Goal: Task Accomplishment & Management: Manage account settings

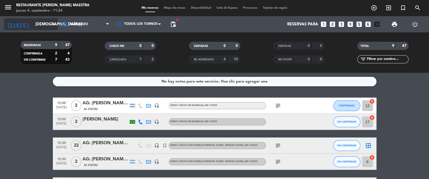
click at [46, 22] on input "[DEMOGRAPHIC_DATA] [DATE]" at bounding box center [59, 24] width 52 height 10
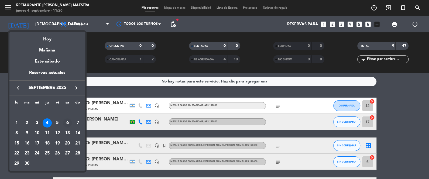
click at [70, 122] on div "6" at bounding box center [67, 122] width 9 height 9
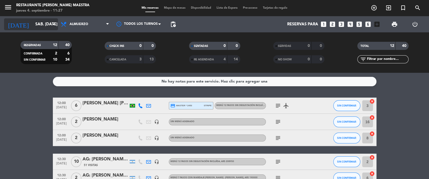
click at [36, 25] on input "sáb. [DATE]" at bounding box center [59, 24] width 52 height 10
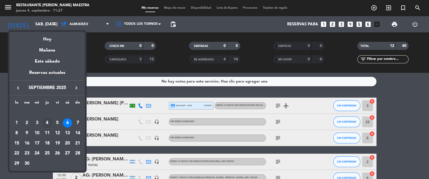
click at [45, 122] on div "4" at bounding box center [47, 122] width 9 height 9
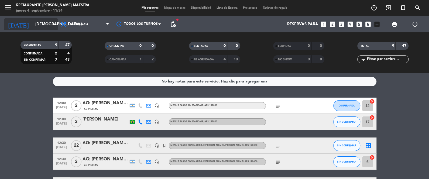
click at [49, 24] on input "[DEMOGRAPHIC_DATA] [DATE]" at bounding box center [59, 24] width 52 height 10
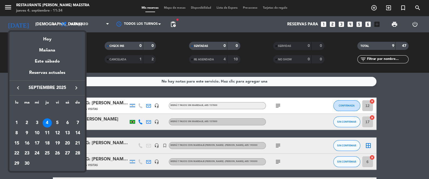
click at [78, 87] on icon "keyboard_arrow_right" at bounding box center [76, 88] width 6 height 6
click at [68, 132] on div "11" at bounding box center [67, 133] width 9 height 9
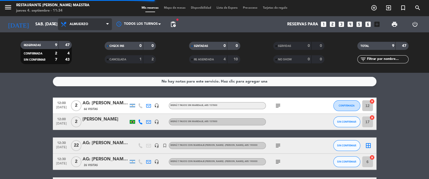
click at [83, 23] on span "Almuerzo" at bounding box center [79, 24] width 19 height 4
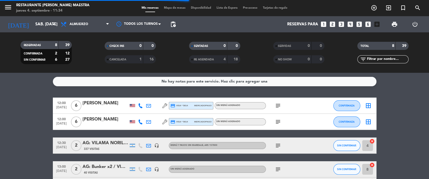
click at [86, 60] on filter-checkbox "RESERVADAS 8 39 CONFIRMADA 2 12 SIN CONFIRMAR 6 27" at bounding box center [46, 52] width 84 height 23
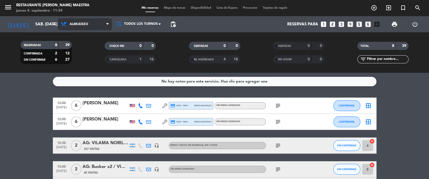
click at [90, 23] on span "Almuerzo" at bounding box center [85, 24] width 54 height 12
click at [82, 56] on div "menu Restaurante [PERSON_NAME] Maestra jueves 4. septiembre - 11:34 Mis reserva…" at bounding box center [214, 36] width 429 height 73
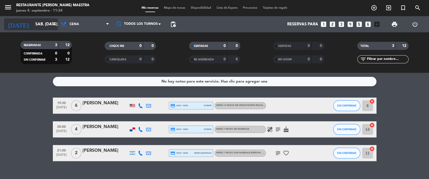
click at [45, 25] on input "sáb. [DATE]" at bounding box center [59, 24] width 52 height 10
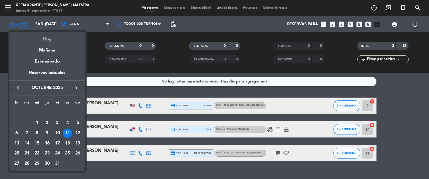
click at [47, 41] on div "Hoy" at bounding box center [46, 37] width 75 height 11
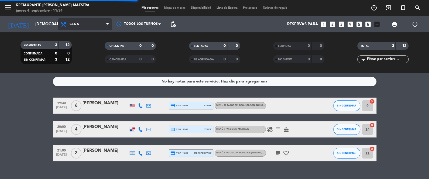
click at [88, 23] on span "Cena" at bounding box center [85, 24] width 54 height 12
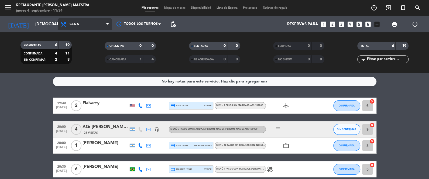
click at [89, 30] on div "Todos los servicios Almuerzo Cena Cena Todos los servicios Almuerzo Cena" at bounding box center [85, 24] width 54 height 16
click at [94, 25] on span "Cena" at bounding box center [85, 24] width 54 height 12
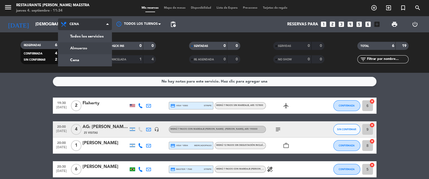
click at [84, 49] on div "menu Restaurante [PERSON_NAME] Maestra jueves 4. septiembre - 11:34 Mis reserva…" at bounding box center [214, 36] width 429 height 73
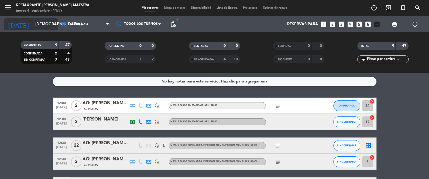
click at [50, 18] on div "[DATE] [DEMOGRAPHIC_DATA] [DATE] arrow_drop_down" at bounding box center [31, 24] width 54 height 12
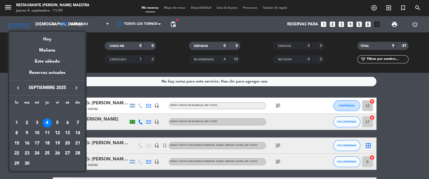
click at [78, 90] on icon "keyboard_arrow_right" at bounding box center [76, 88] width 6 height 6
click at [78, 89] on icon "keyboard_arrow_right" at bounding box center [76, 88] width 6 height 6
click at [70, 132] on div "15" at bounding box center [67, 133] width 9 height 9
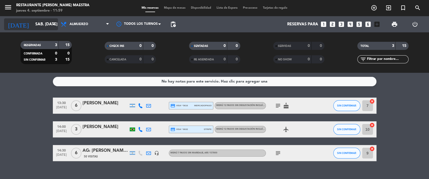
click at [36, 25] on input "sáb. [DATE]" at bounding box center [59, 24] width 52 height 10
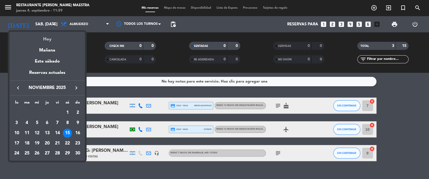
click at [43, 37] on div "Hoy" at bounding box center [46, 37] width 75 height 11
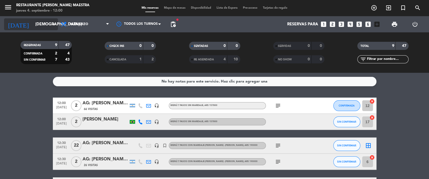
click at [34, 24] on input "[DEMOGRAPHIC_DATA] [DATE]" at bounding box center [59, 24] width 52 height 10
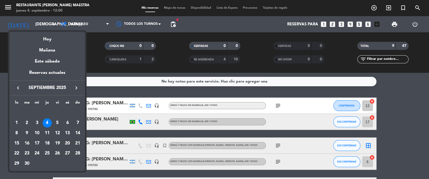
click at [75, 85] on icon "keyboard_arrow_right" at bounding box center [76, 88] width 6 height 6
click at [71, 132] on div "15" at bounding box center [67, 133] width 9 height 9
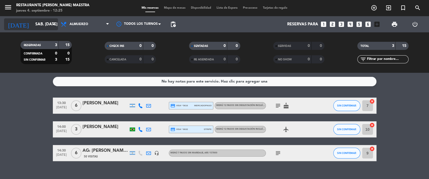
click at [46, 22] on input "sáb. [DATE]" at bounding box center [59, 24] width 52 height 10
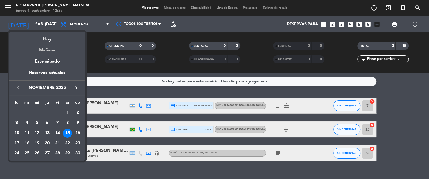
click at [59, 52] on div "Mañana" at bounding box center [46, 48] width 75 height 11
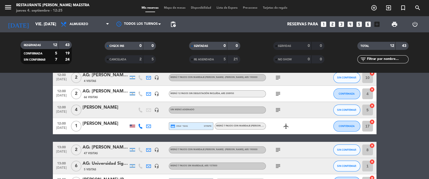
scroll to position [22, 0]
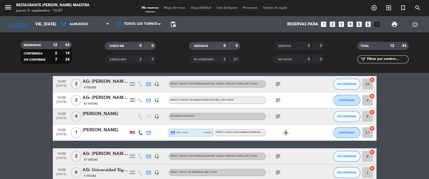
click at [77, 17] on div "Todos los servicios Almuerzo Cena Almuerzo Todos los servicios Almuerzo Cena" at bounding box center [85, 24] width 54 height 16
click at [77, 19] on span "Almuerzo" at bounding box center [85, 24] width 54 height 12
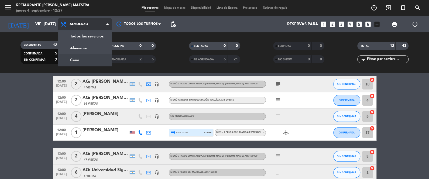
click at [87, 58] on div "menu Restaurante [PERSON_NAME] Maestra jueves 4. septiembre - 12:27 Mis reserva…" at bounding box center [214, 36] width 429 height 73
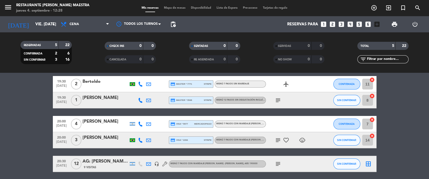
click at [139, 102] on div at bounding box center [140, 100] width 8 height 16
click at [141, 99] on icon at bounding box center [140, 100] width 5 height 5
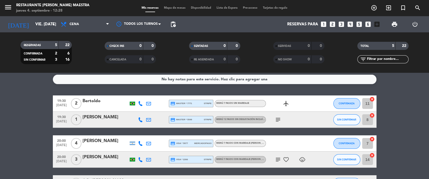
scroll to position [0, 0]
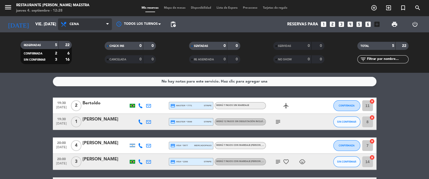
click at [85, 25] on span "Cena" at bounding box center [85, 24] width 54 height 12
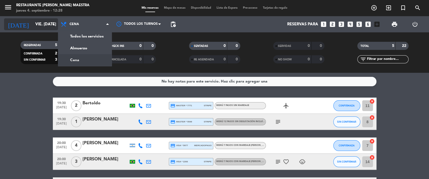
click at [48, 25] on input "vie. [DATE]" at bounding box center [59, 24] width 52 height 10
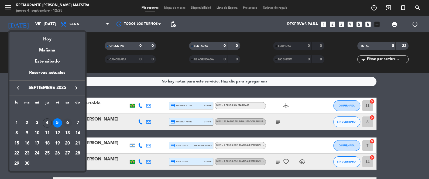
click at [67, 121] on div "6" at bounding box center [67, 122] width 9 height 9
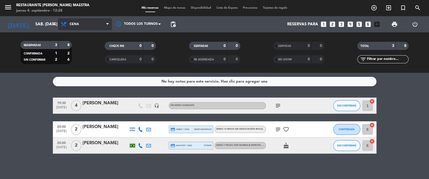
click at [85, 24] on span "Cena" at bounding box center [85, 24] width 54 height 12
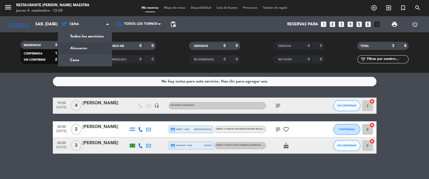
click at [89, 45] on div "menu Restaurante [PERSON_NAME] Maestra jueves 4. septiembre - 12:28 Mis reserva…" at bounding box center [214, 36] width 429 height 73
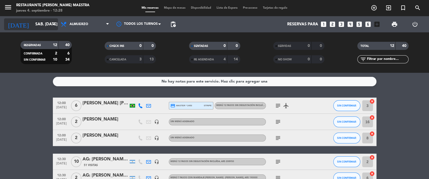
click at [44, 23] on input "sáb. [DATE]" at bounding box center [59, 24] width 52 height 10
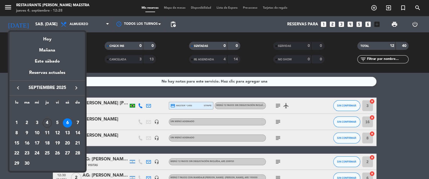
click at [129, 87] on div at bounding box center [214, 89] width 429 height 179
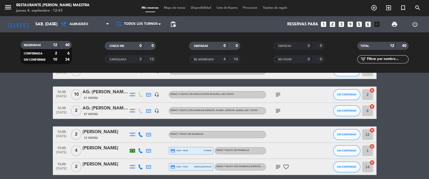
scroll to position [81, 0]
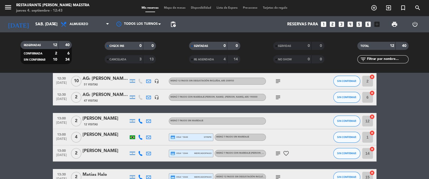
click at [140, 136] on icon at bounding box center [140, 137] width 5 height 5
click at [119, 111] on div "12:00 [DATE] 6 [PERSON_NAME] [PERSON_NAME] credit_card master * 2453 stripe Men…" at bounding box center [215, 129] width 324 height 224
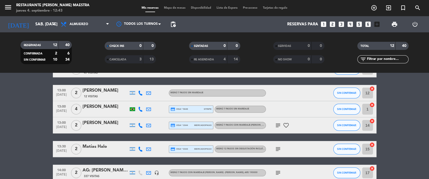
scroll to position [108, 0]
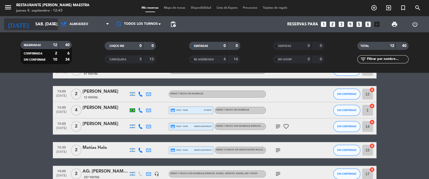
click at [49, 27] on input "sáb. [DATE]" at bounding box center [59, 24] width 52 height 10
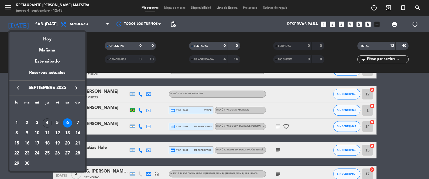
click at [57, 124] on div "5" at bounding box center [57, 122] width 9 height 9
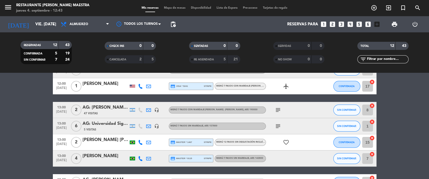
scroll to position [67, 0]
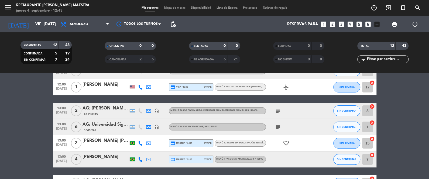
drag, startPoint x: 143, startPoint y: 140, endPoint x: 140, endPoint y: 143, distance: 3.7
click at [143, 141] on div at bounding box center [140, 143] width 8 height 16
click at [140, 143] on icon at bounding box center [140, 143] width 5 height 5
click at [140, 160] on icon at bounding box center [140, 159] width 5 height 5
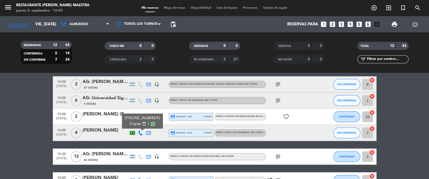
scroll to position [94, 0]
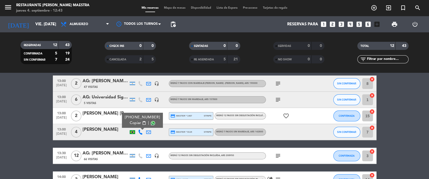
click at [95, 129] on div "[PERSON_NAME]" at bounding box center [105, 129] width 46 height 7
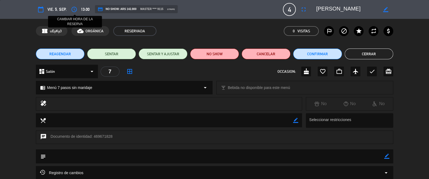
click at [75, 12] on icon "access_time" at bounding box center [74, 9] width 6 height 6
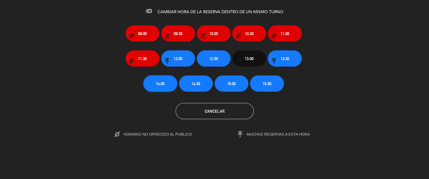
click at [159, 85] on span "14:00" at bounding box center [160, 84] width 9 height 6
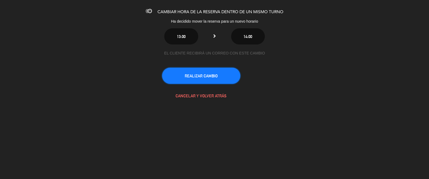
click at [171, 75] on button "REALIZAR CAMBIO" at bounding box center [201, 76] width 78 height 16
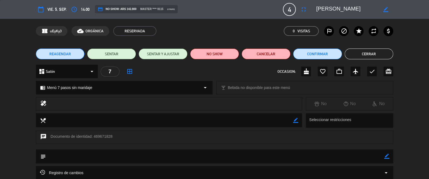
click at [371, 56] on button "Cerrar" at bounding box center [369, 54] width 49 height 11
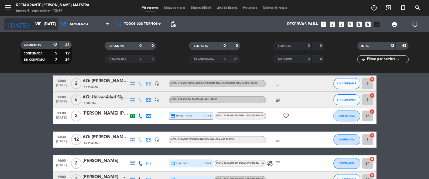
click at [50, 26] on icon "arrow_drop_down" at bounding box center [53, 24] width 6 height 6
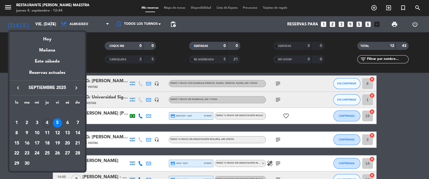
click at [78, 87] on icon "keyboard_arrow_right" at bounding box center [76, 88] width 6 height 6
click at [79, 87] on icon "keyboard_arrow_right" at bounding box center [76, 88] width 6 height 6
click at [19, 120] on div "3" at bounding box center [16, 122] width 9 height 9
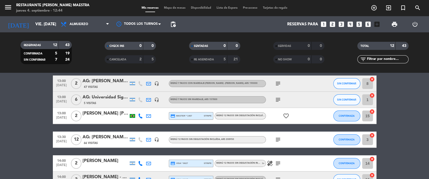
type input "lun. [DATE]"
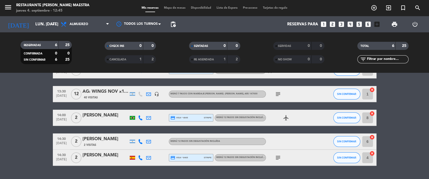
scroll to position [38, 0]
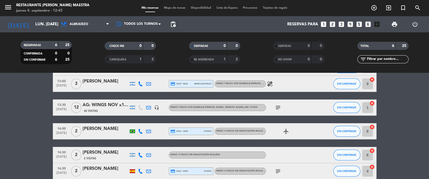
click at [140, 152] on div at bounding box center [140, 155] width 8 height 16
click at [140, 153] on icon at bounding box center [140, 155] width 5 height 5
click at [92, 154] on div "[PERSON_NAME]" at bounding box center [105, 152] width 46 height 7
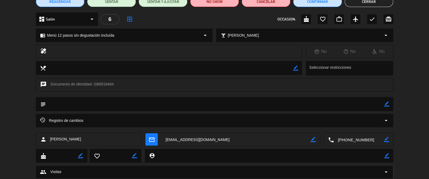
scroll to position [54, 0]
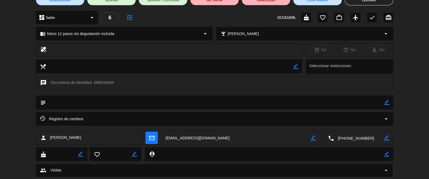
click at [207, 153] on textarea at bounding box center [269, 154] width 229 height 14
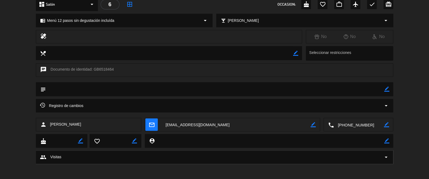
click at [206, 150] on div "group Visitas arrow_drop_down" at bounding box center [214, 156] width 357 height 13
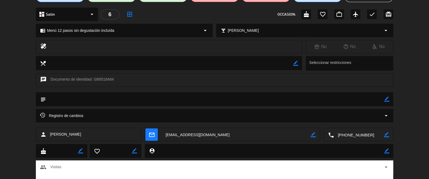
scroll to position [55, 0]
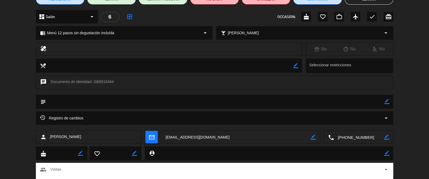
click at [388, 170] on span "arrow_drop_down" at bounding box center [386, 169] width 6 height 6
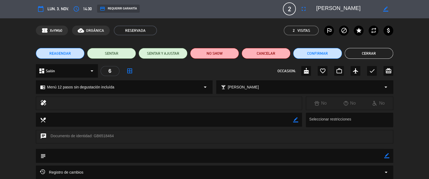
scroll to position [0, 0]
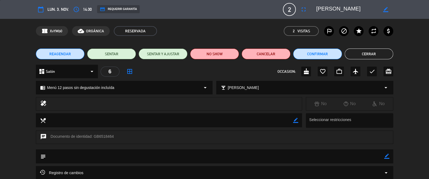
click at [363, 53] on button "Cerrar" at bounding box center [369, 54] width 49 height 11
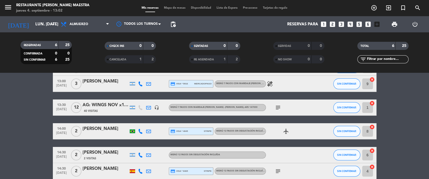
scroll to position [65, 0]
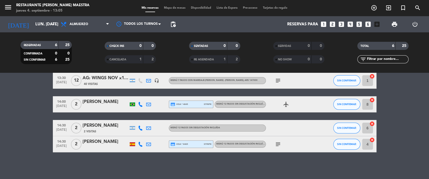
click at [278, 143] on icon "subject" at bounding box center [278, 144] width 6 height 6
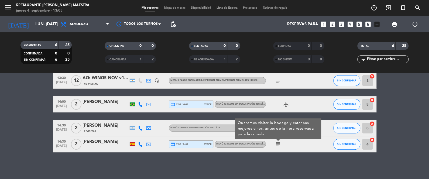
click at [113, 143] on div "[PERSON_NAME]" at bounding box center [105, 141] width 46 height 7
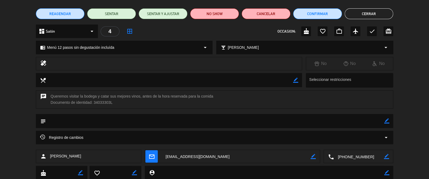
scroll to position [16, 0]
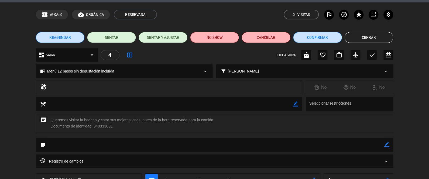
click at [362, 44] on div "REAGENDAR SENTAR SENTAR Y AJUSTAR NO SHOW Cancelar Confirmar Cerrar" at bounding box center [214, 38] width 429 height 22
click at [361, 35] on button "Cerrar" at bounding box center [369, 37] width 49 height 11
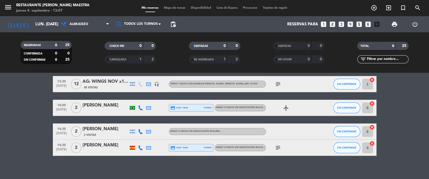
scroll to position [65, 0]
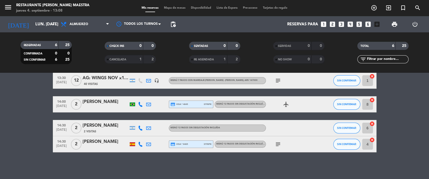
drag, startPoint x: 391, startPoint y: 102, endPoint x: 391, endPoint y: 88, distance: 14.6
click at [391, 91] on bookings-row "13:00 [DATE] 4 Lidiane do [PERSON_NAME] credit_card visa * 9670 mercadopago Men…" at bounding box center [214, 93] width 429 height 120
